Goal: Navigation & Orientation: Find specific page/section

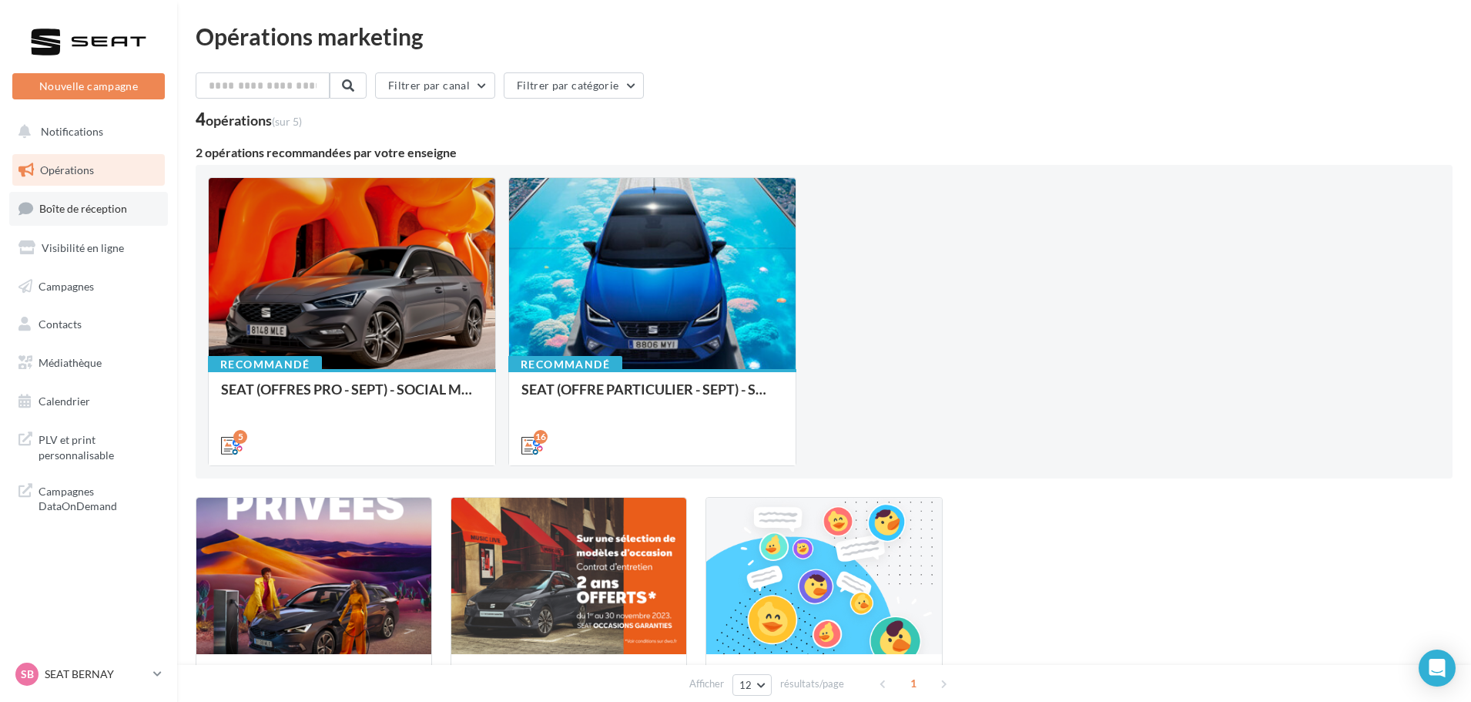
click at [80, 210] on span "Boîte de réception" at bounding box center [83, 208] width 88 height 13
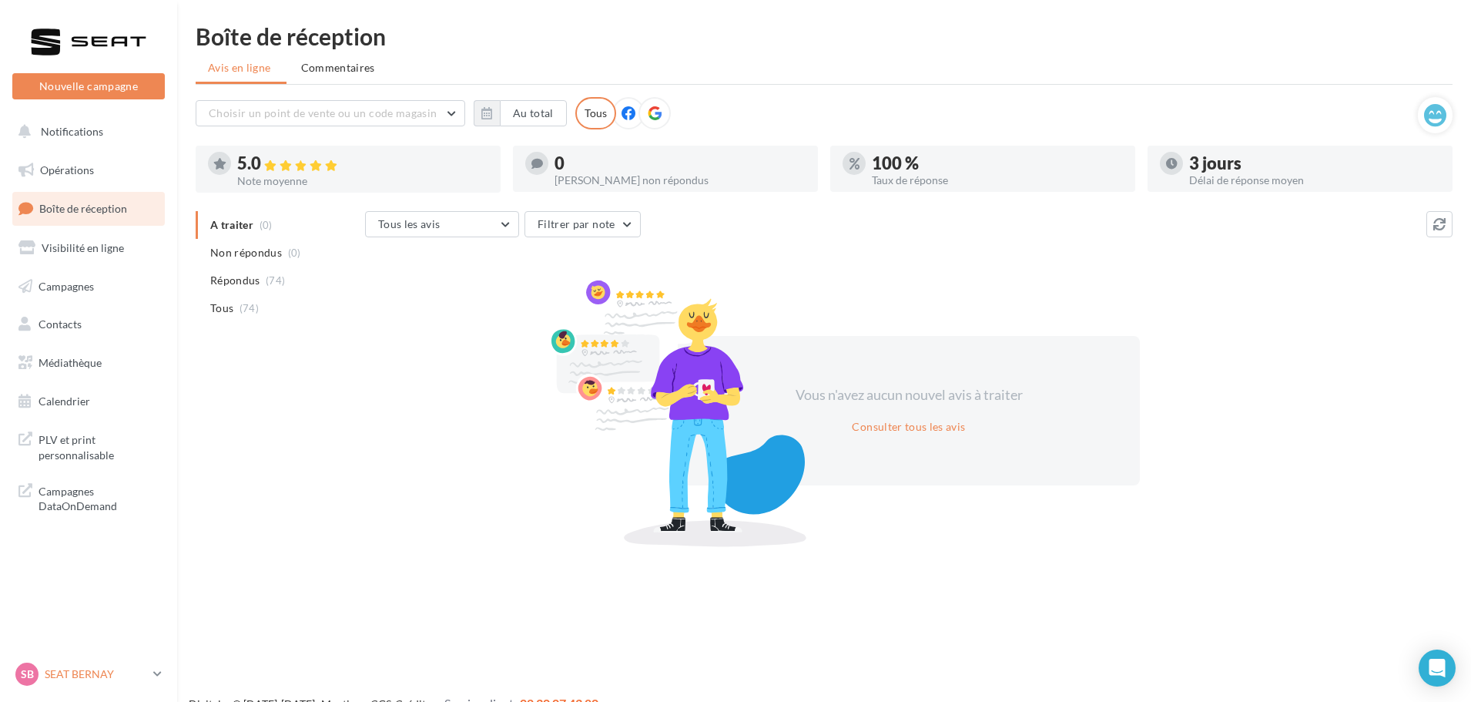
click at [79, 682] on div "SB SEAT BERNAY SEAT-[GEOGRAPHIC_DATA]" at bounding box center [81, 673] width 132 height 23
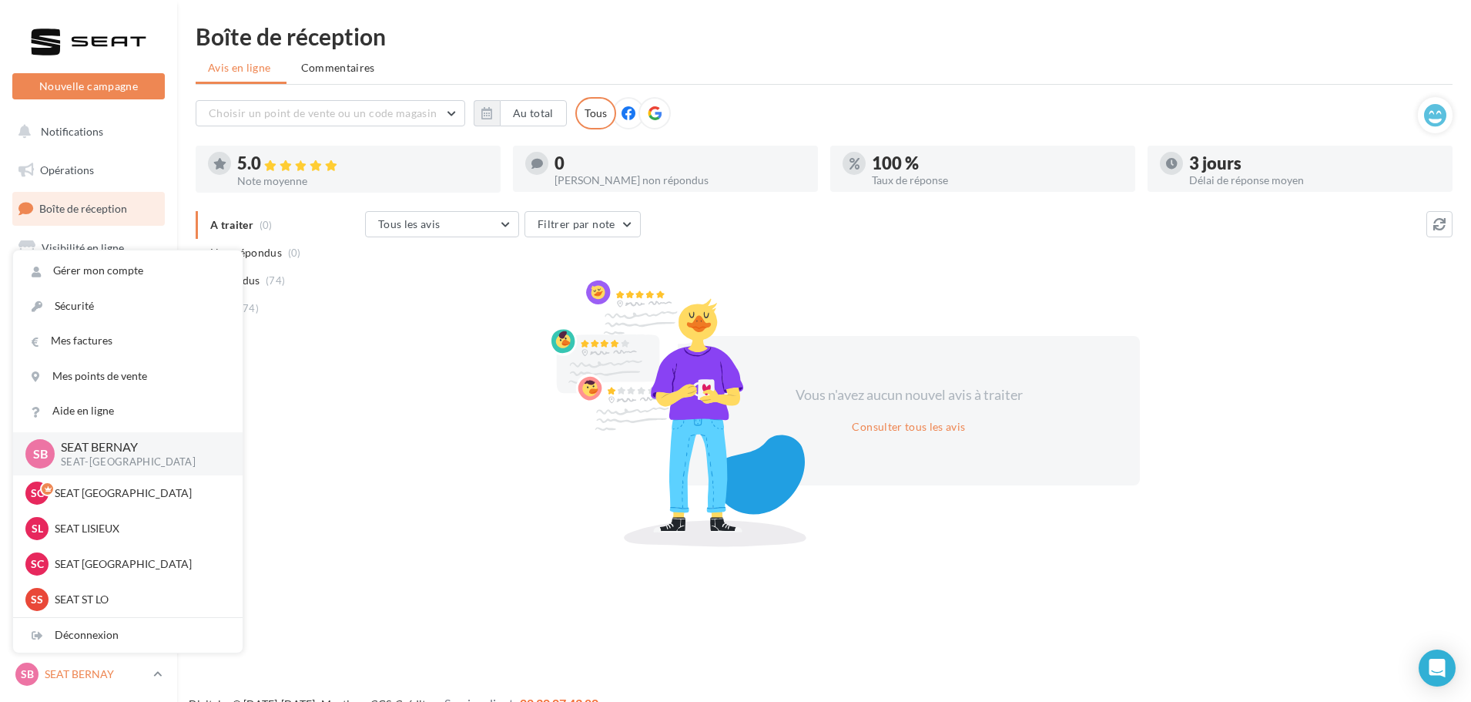
click at [79, 682] on div "SB SEAT BERNAY SEAT-[GEOGRAPHIC_DATA]" at bounding box center [81, 673] width 132 height 23
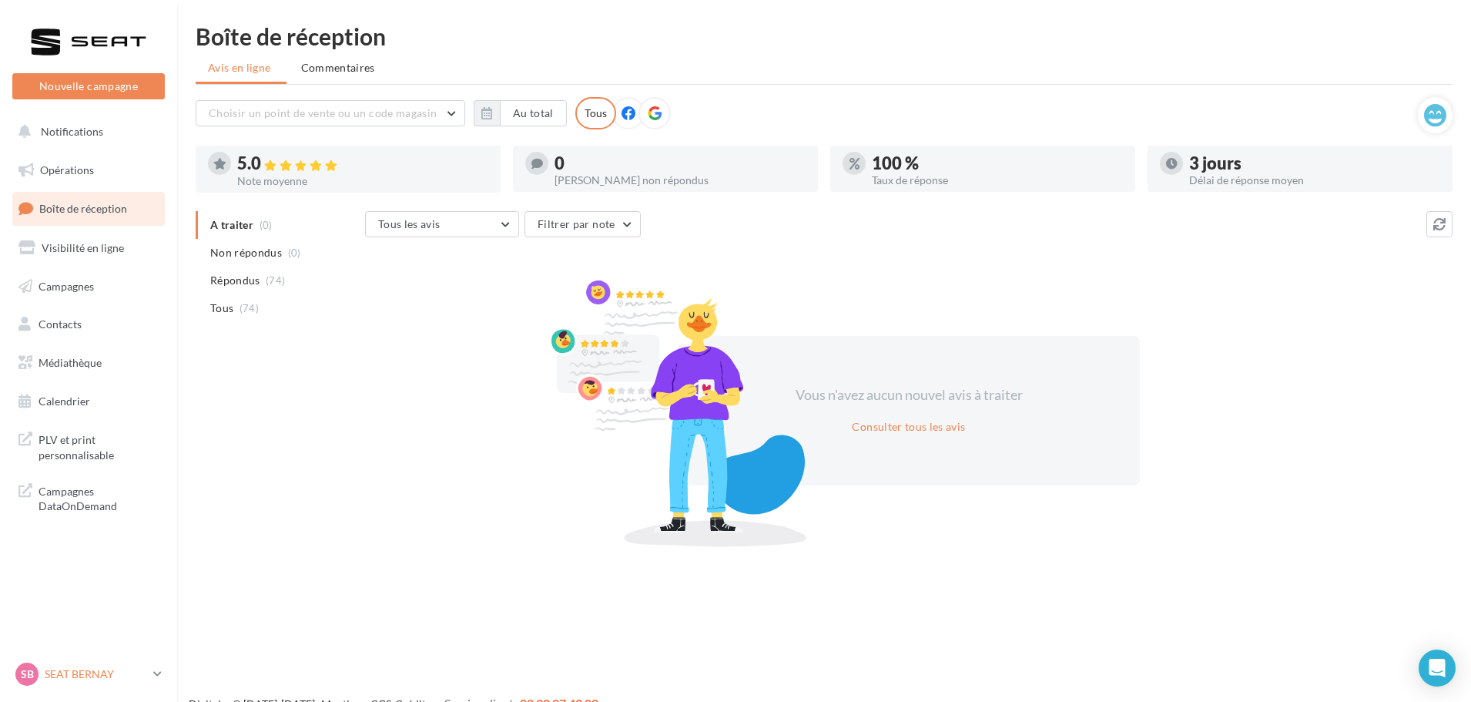
click at [112, 678] on p "SEAT BERNAY" at bounding box center [96, 673] width 102 height 15
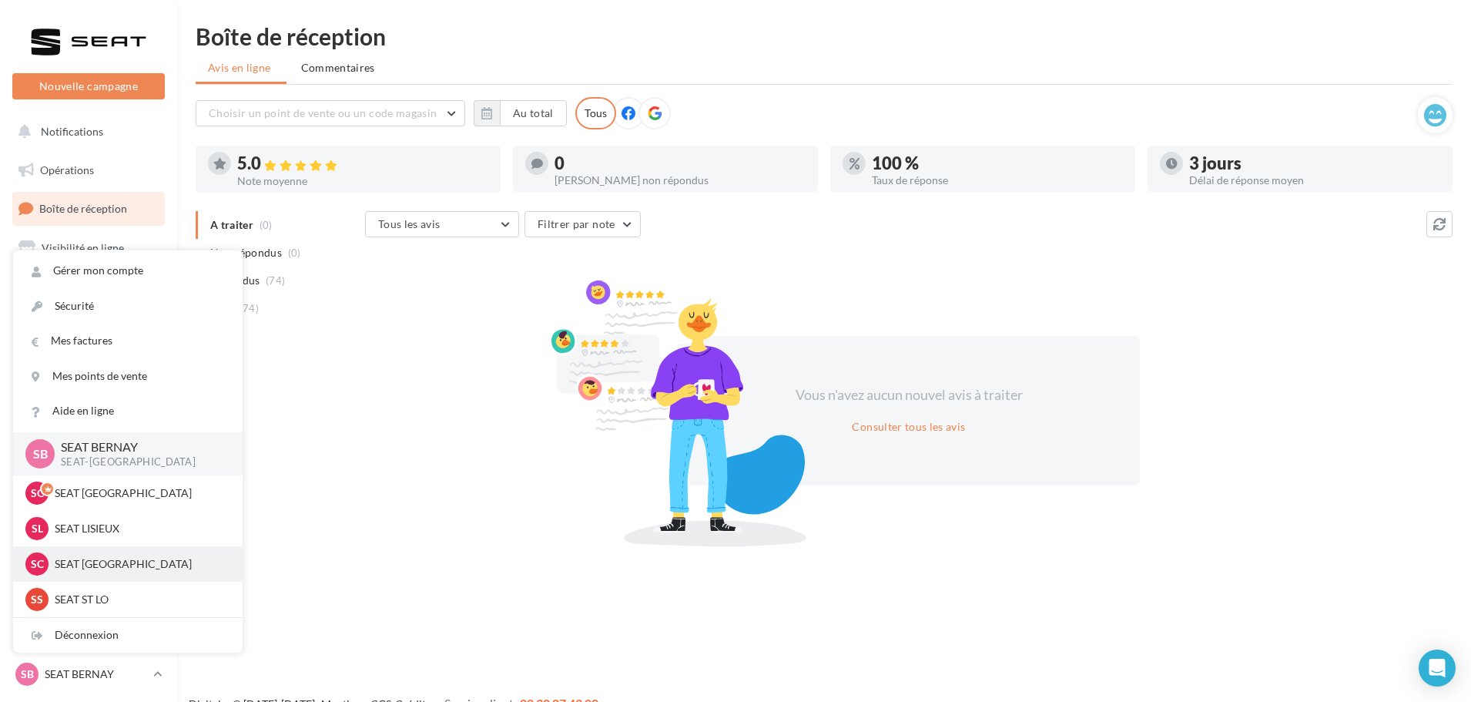
click at [105, 558] on p "SEAT [GEOGRAPHIC_DATA]" at bounding box center [139, 563] width 169 height 15
